Goal: Navigation & Orientation: Find specific page/section

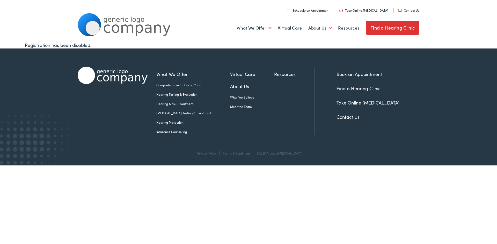
click at [391, 29] on link "Find a Hearing Clinic" at bounding box center [393, 28] width 54 height 14
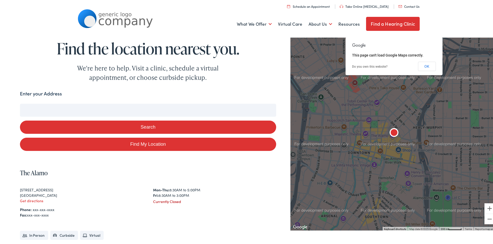
click at [115, 110] on input "Enter your Address" at bounding box center [148, 109] width 256 height 13
type input "s"
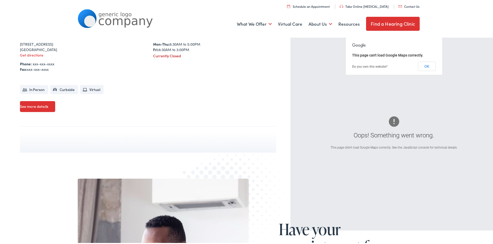
scroll to position [40, 0]
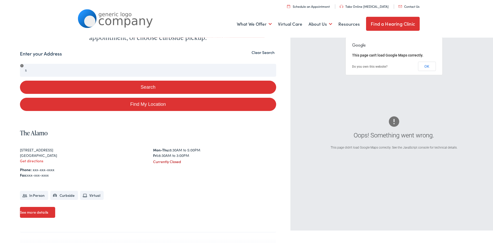
click at [261, 52] on button "Clear Search" at bounding box center [263, 51] width 26 height 5
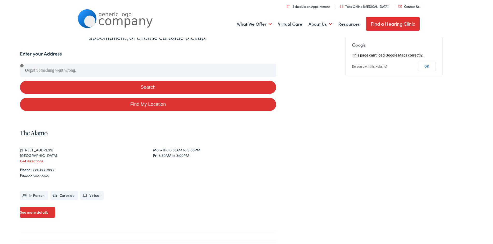
click at [140, 84] on button "Search" at bounding box center [148, 86] width 256 height 13
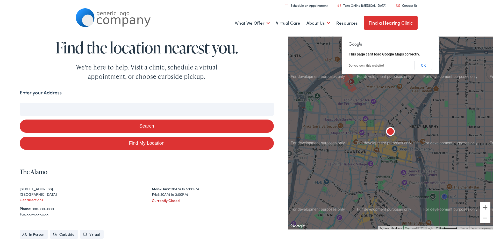
scroll to position [40, 0]
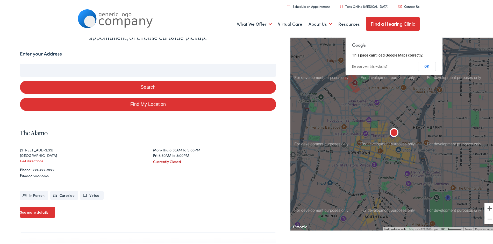
click at [51, 68] on input "Enter your Address" at bounding box center [148, 69] width 256 height 13
type input "s"
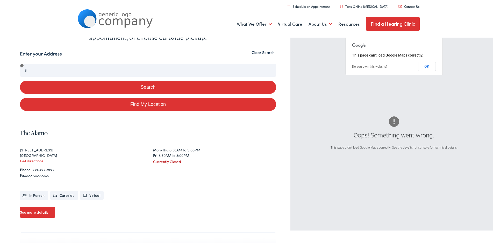
click at [260, 52] on button "Clear Search" at bounding box center [263, 51] width 26 height 5
